Goal: Transaction & Acquisition: Purchase product/service

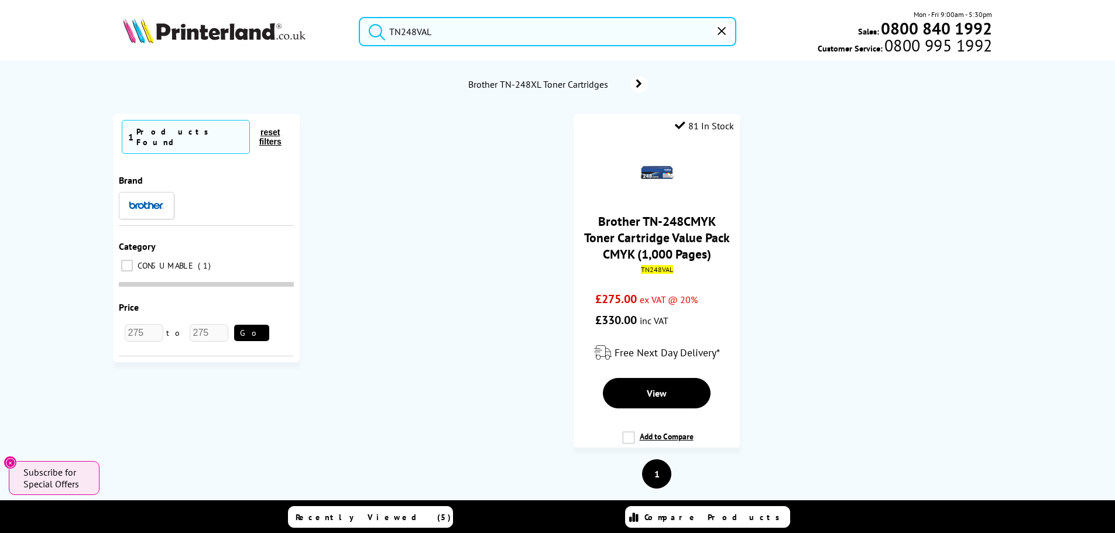
drag, startPoint x: 448, startPoint y: 33, endPoint x: 222, endPoint y: 22, distance: 226.1
click at [245, 22] on div "TN248VAL Mon - Fri 9:00am - 5:30pm Sales: 0800 840 1992 Customer Service: 0800 …" at bounding box center [558, 34] width 936 height 51
paste input "108R01121"
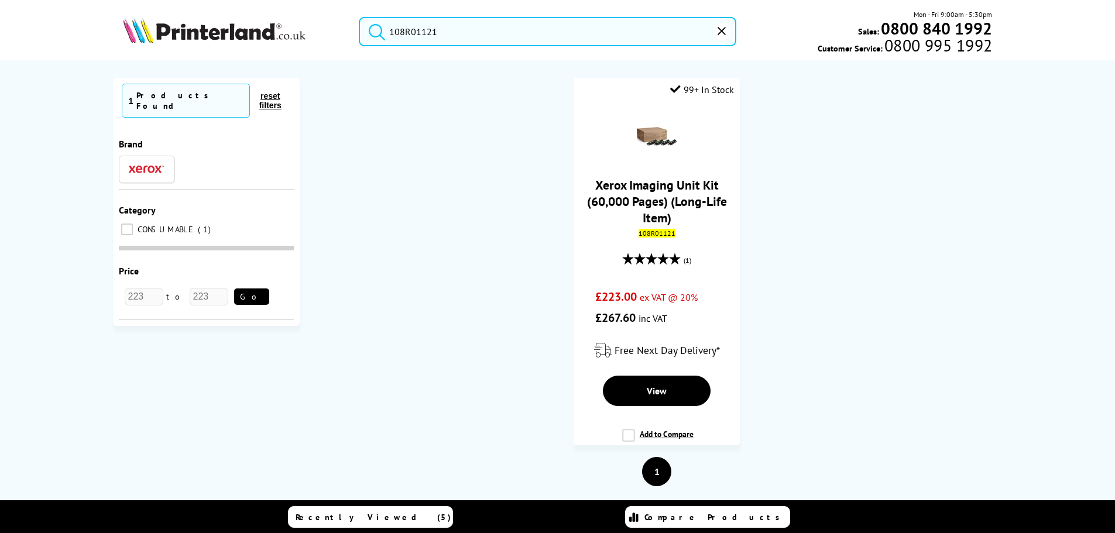
click at [428, 32] on input "108R01121" at bounding box center [547, 31] width 377 height 29
paste input "88110405"
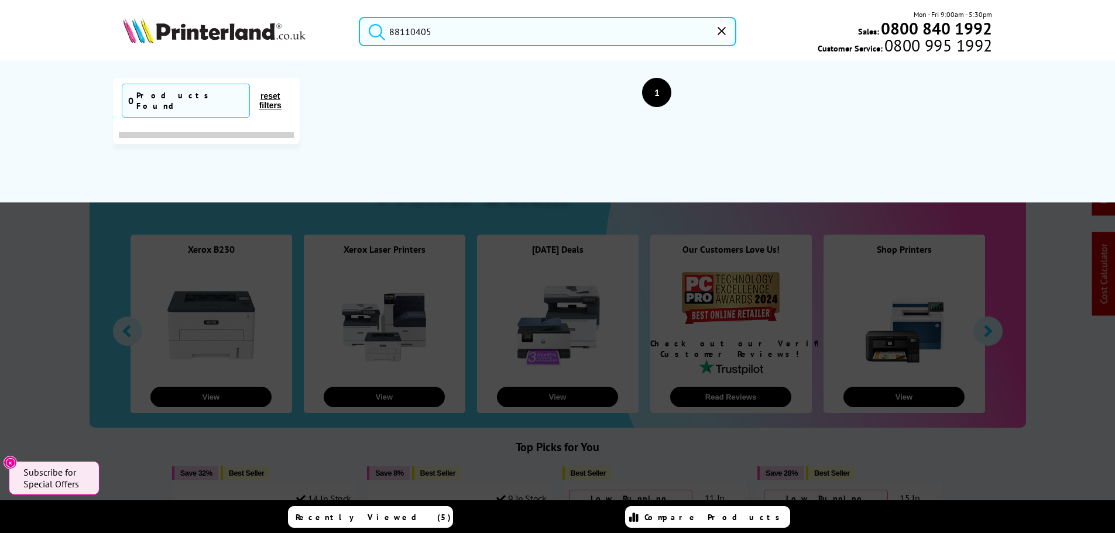
click at [426, 31] on input "88110405" at bounding box center [547, 31] width 377 height 29
paste input "108R01121"
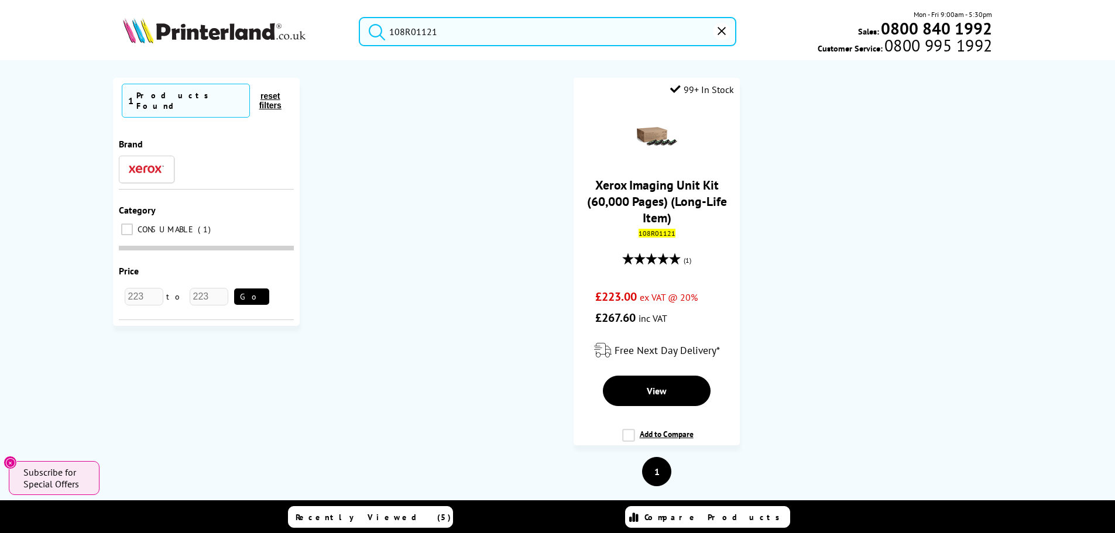
drag, startPoint x: 462, startPoint y: 36, endPoint x: 335, endPoint y: 23, distance: 128.2
click at [341, 23] on div "108R01121 Mon - Fri 9:00am - 5:30pm Sales: 0800 840 1992 Customer Service: 0800…" at bounding box center [558, 34] width 936 height 51
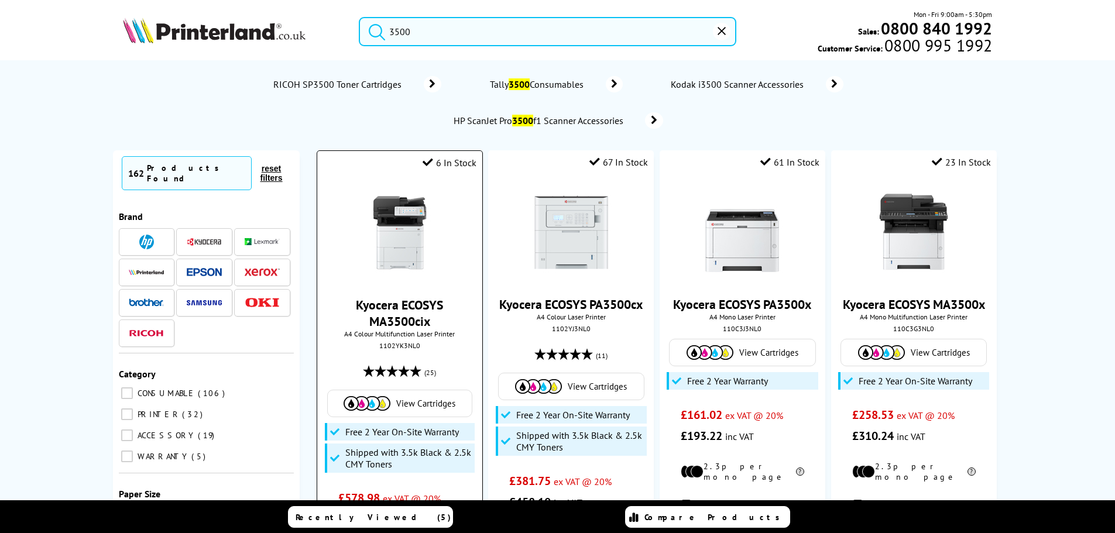
type input "3500"
click at [386, 212] on img at bounding box center [400, 233] width 88 height 88
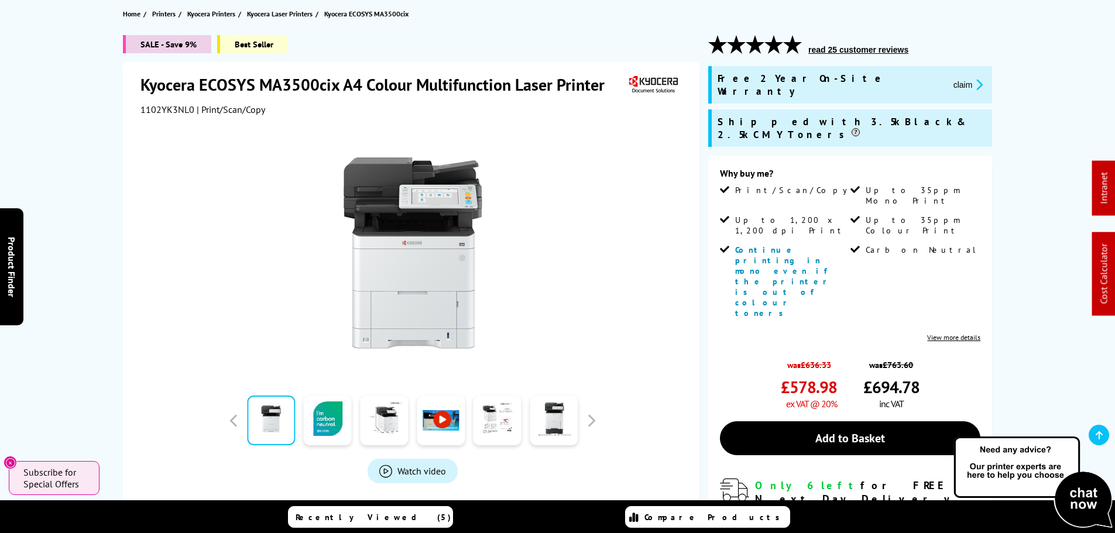
scroll to position [117, 0]
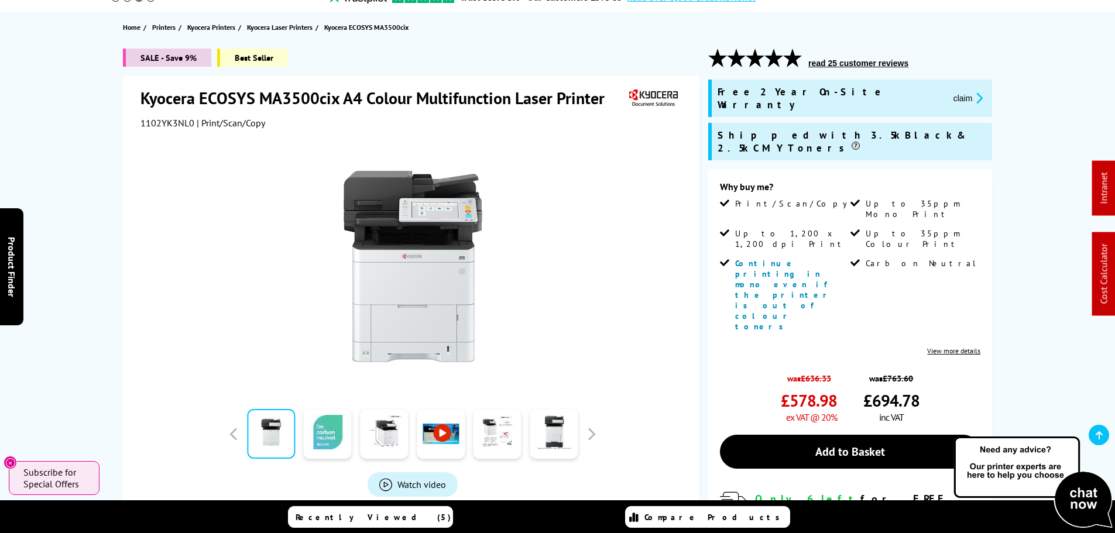
click at [333, 417] on link at bounding box center [328, 434] width 48 height 50
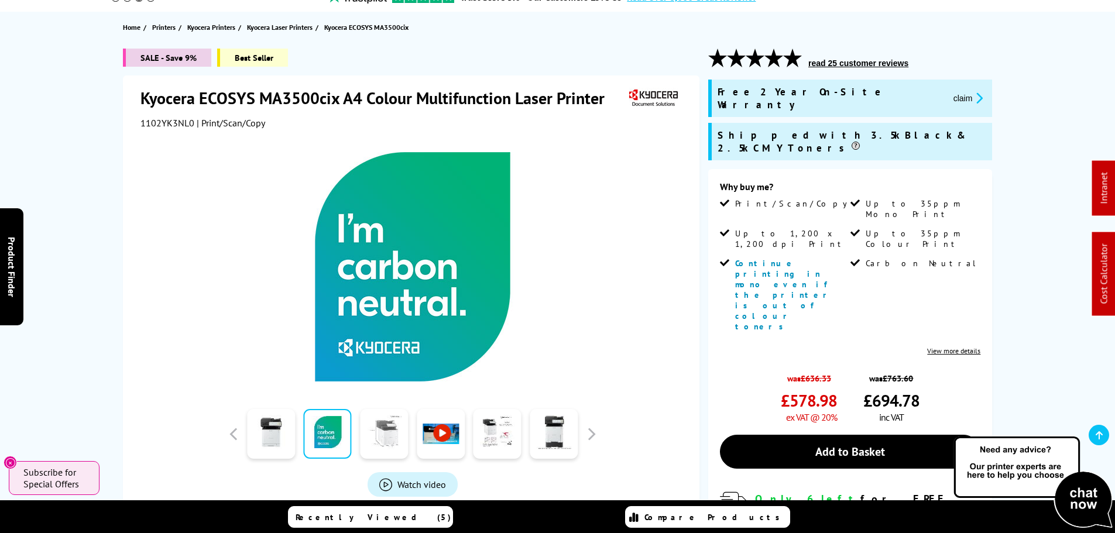
click at [381, 415] on link at bounding box center [384, 434] width 48 height 50
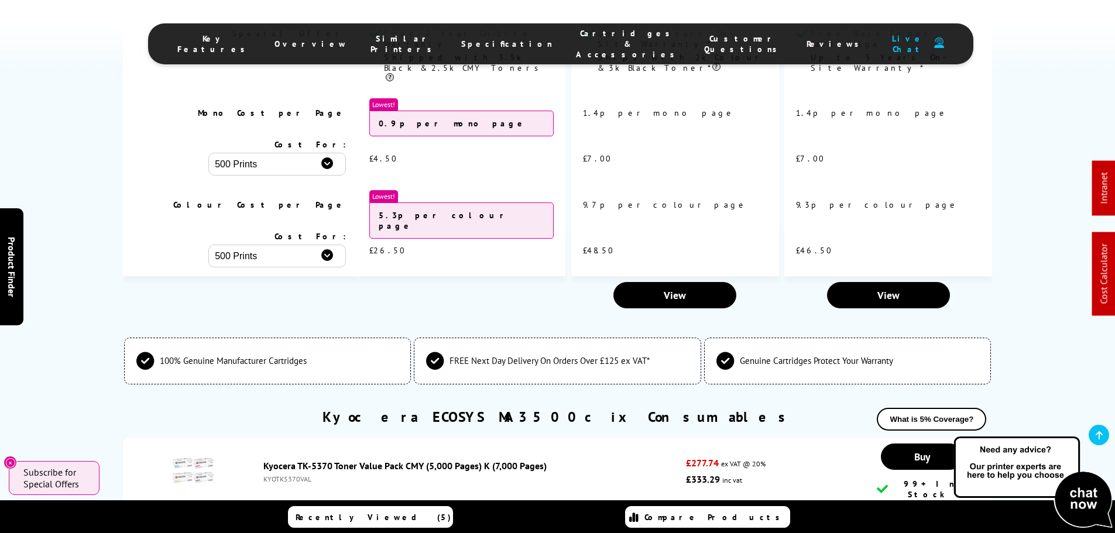
scroll to position [3394, 0]
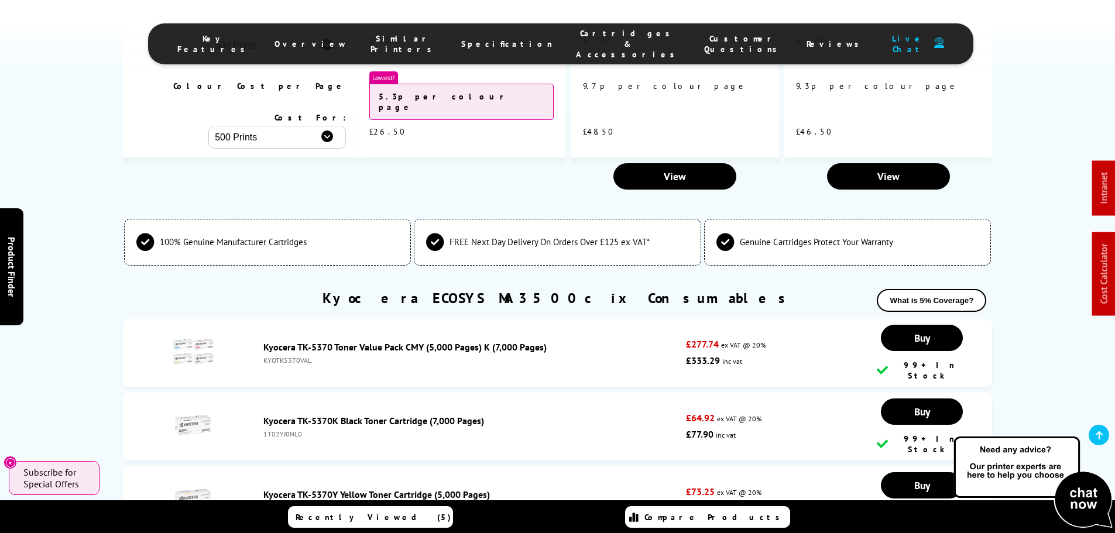
click at [304, 341] on link "Kyocera TK-5370 Toner Value Pack CMY (5,000 Pages) K (7,000 Pages)" at bounding box center [404, 347] width 283 height 12
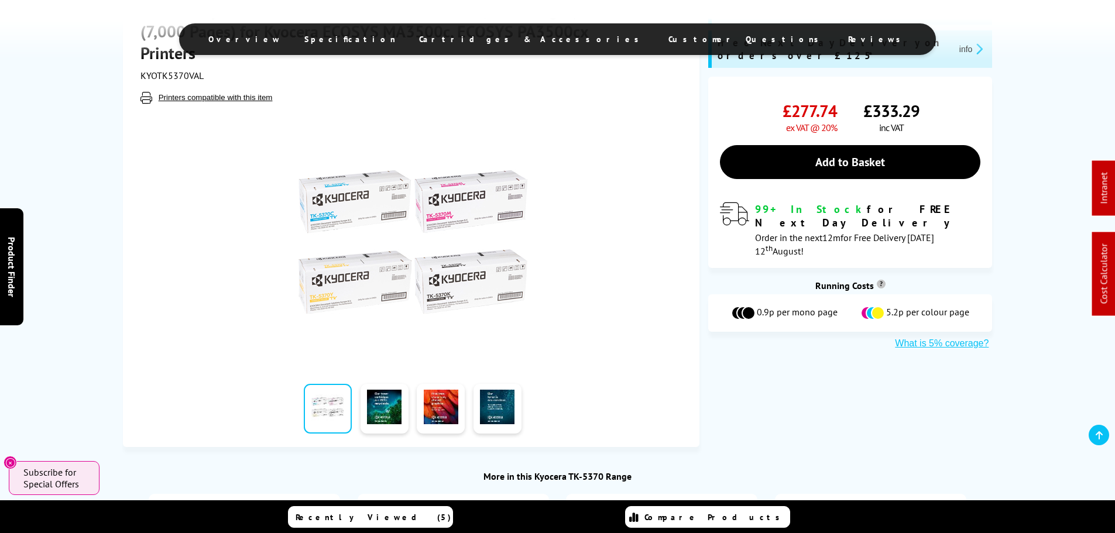
scroll to position [234, 0]
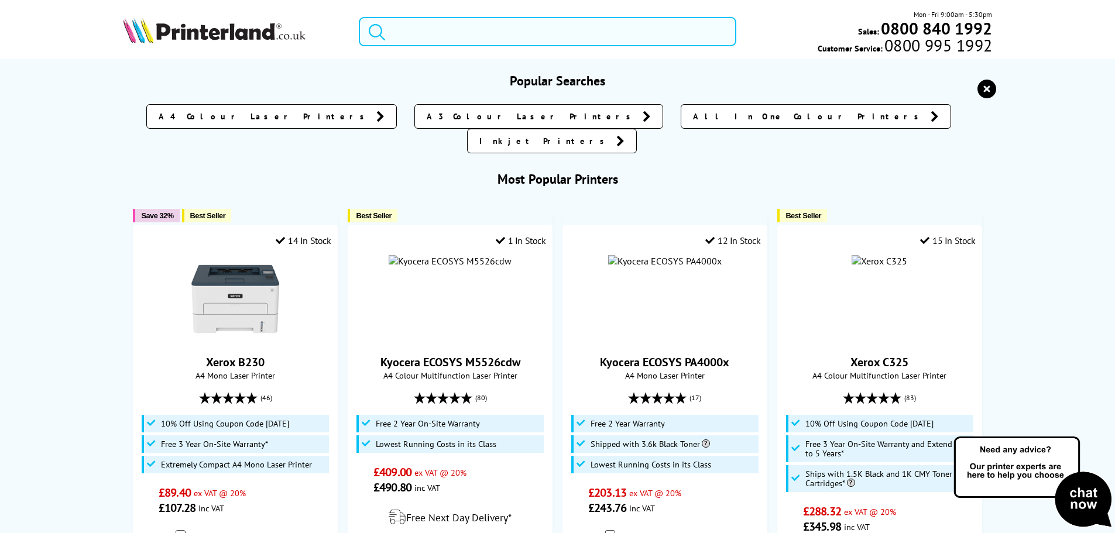
click at [435, 31] on input "search" at bounding box center [547, 31] width 377 height 29
paste input "1T02YJCNL0PL"
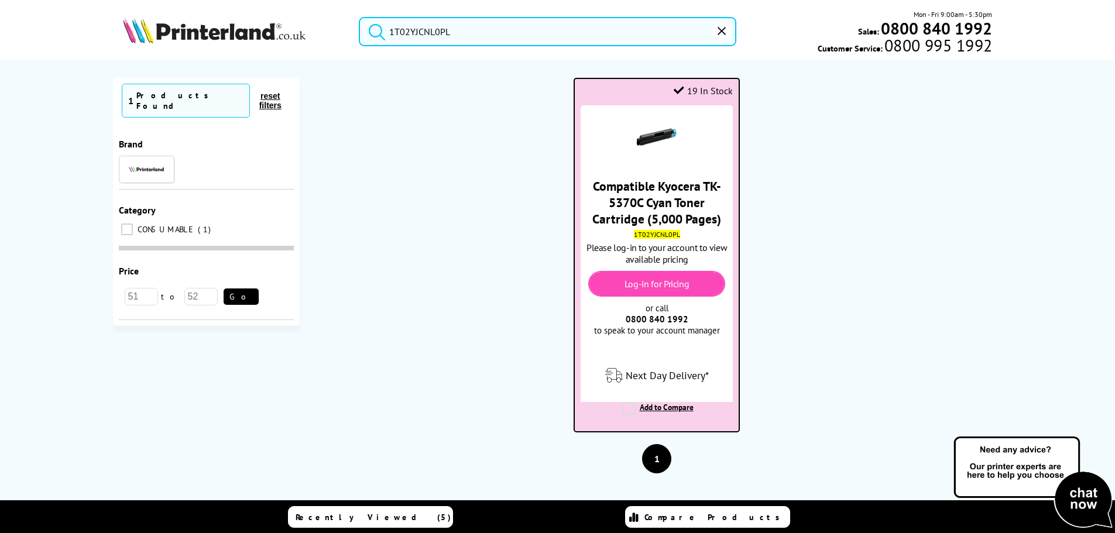
click at [664, 136] on img at bounding box center [656, 137] width 41 height 41
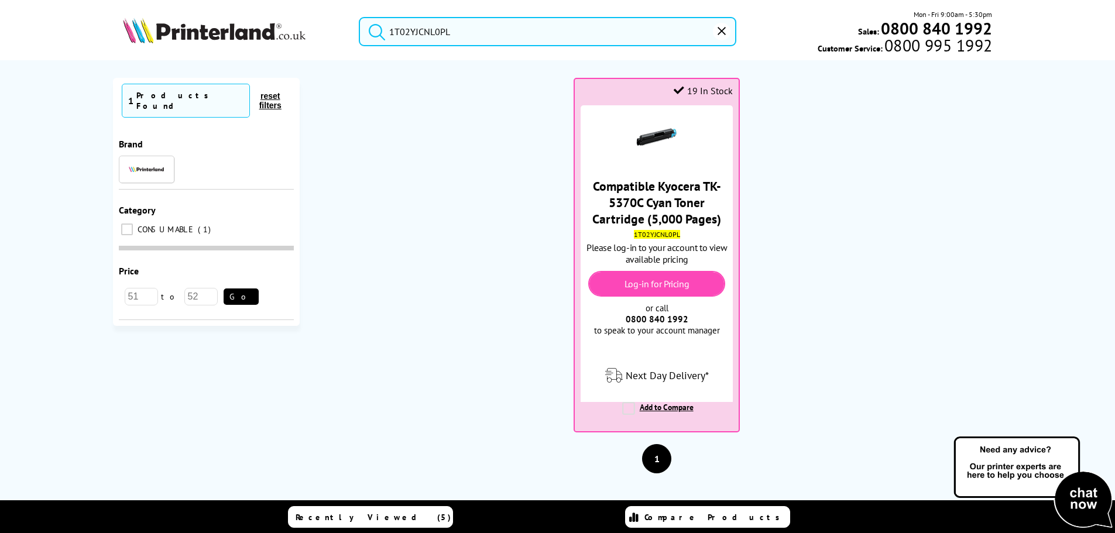
click at [477, 37] on input "1T02YJCNL0PL" at bounding box center [547, 31] width 377 height 29
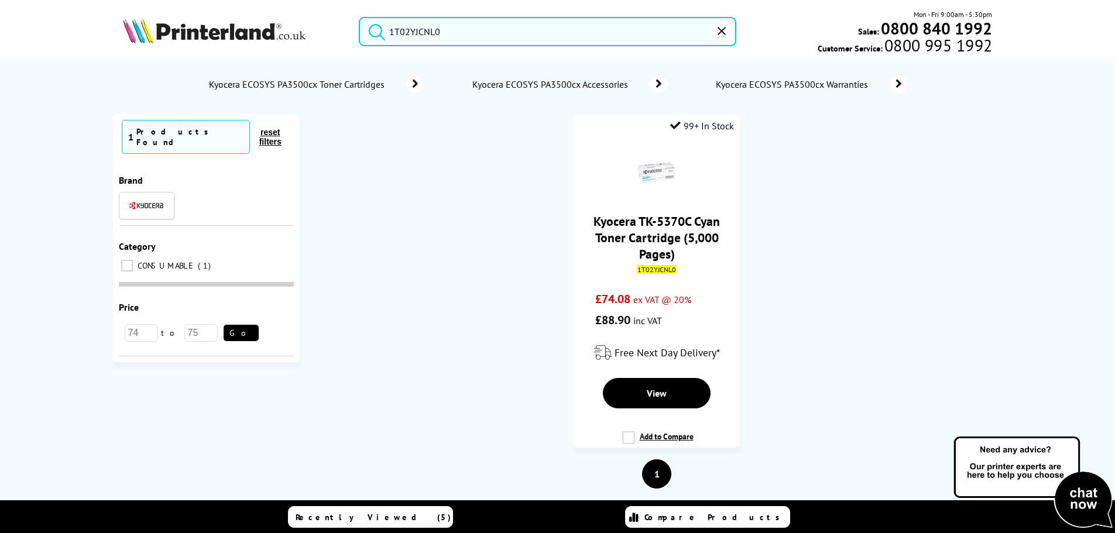
drag, startPoint x: 477, startPoint y: 36, endPoint x: 36, endPoint y: -55, distance: 450.5
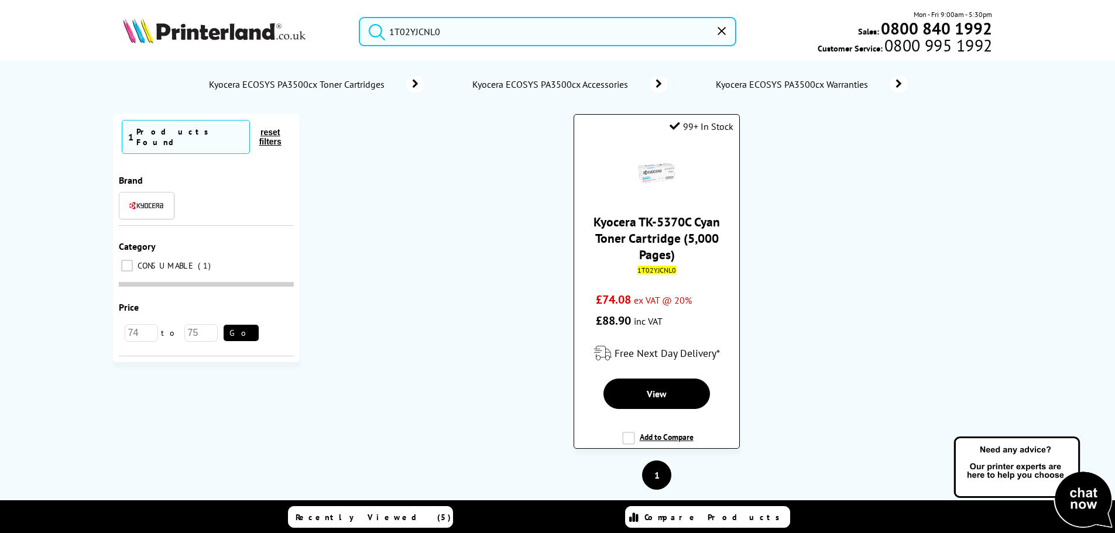
type input "1T02YJCNL0"
click at [661, 221] on link "Kyocera TK-5370C Cyan Toner Cartridge (5,000 Pages)" at bounding box center [656, 238] width 126 height 49
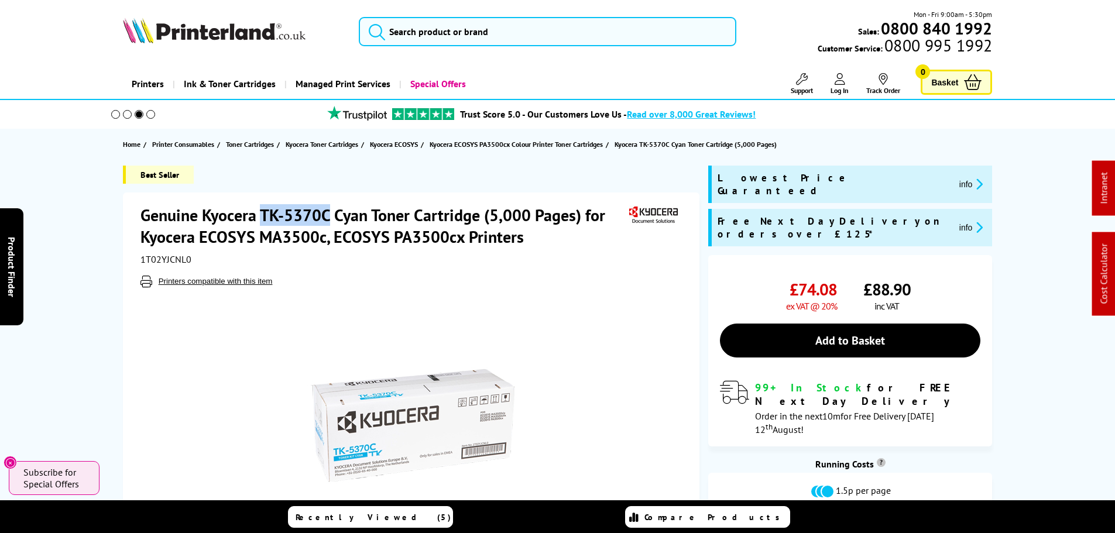
drag, startPoint x: 262, startPoint y: 216, endPoint x: 329, endPoint y: 216, distance: 66.7
click at [329, 216] on h1 "Genuine Kyocera TK-5370C Cyan Toner Cartridge (5,000 Pages) for Kyocera ECOSYS …" at bounding box center [383, 225] width 486 height 43
copy h1 "TK-5370C"
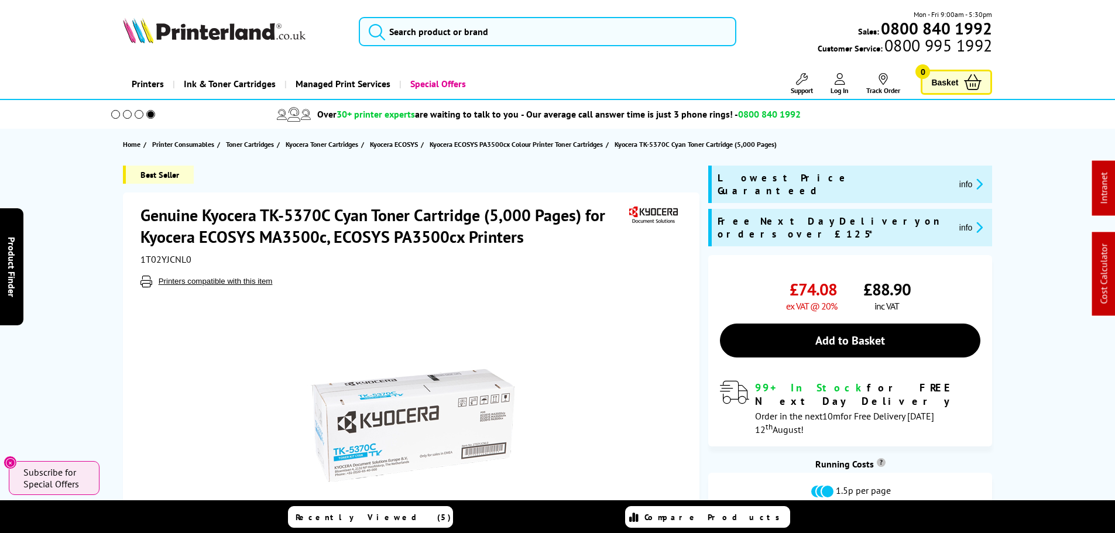
click at [201, 218] on h1 "Genuine Kyocera TK-5370C Cyan Toner Cartridge (5,000 Pages) for Kyocera ECOSYS …" at bounding box center [383, 225] width 486 height 43
click at [204, 218] on h1 "Genuine Kyocera TK-5370C Cyan Toner Cartridge (5,000 Pages) for Kyocera ECOSYS …" at bounding box center [383, 225] width 486 height 43
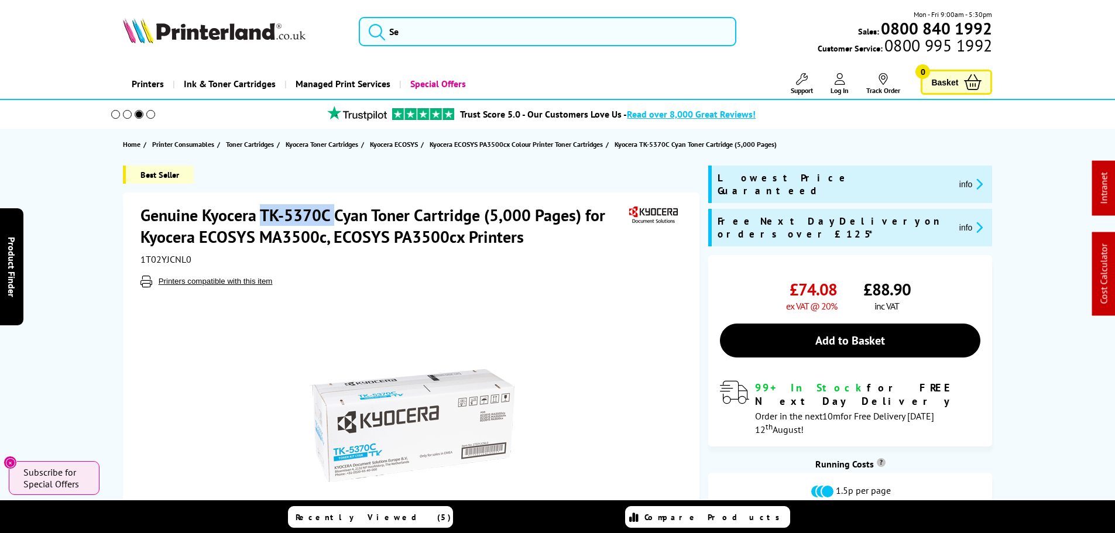
drag, startPoint x: 264, startPoint y: 214, endPoint x: 334, endPoint y: 214, distance: 69.6
click at [334, 214] on h1 "Genuine Kyocera TK-5370C Cyan Toner Cartridge (5,000 Pages) for Kyocera ECOSYS …" at bounding box center [383, 225] width 486 height 43
click at [164, 37] on img at bounding box center [214, 31] width 183 height 26
